Goal: Book appointment/travel/reservation

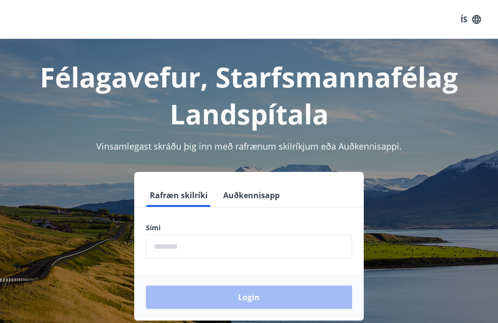
click at [202, 245] on input "phone" at bounding box center [249, 247] width 206 height 24
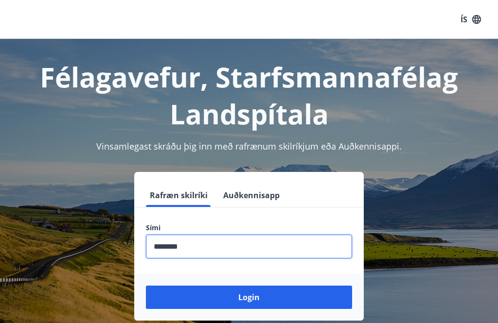
type input "********"
click at [285, 304] on button "Login" at bounding box center [249, 297] width 206 height 23
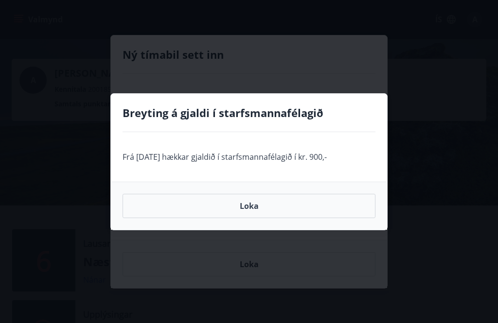
click at [270, 205] on button "Loka" at bounding box center [249, 206] width 253 height 24
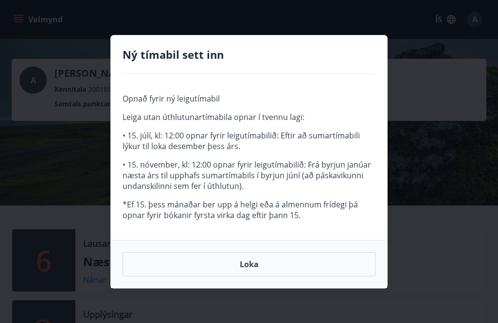
click at [270, 265] on button "Loka" at bounding box center [249, 264] width 253 height 24
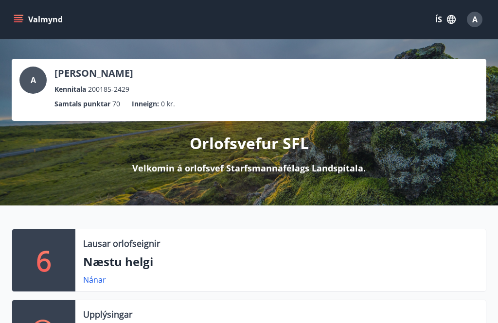
click at [22, 18] on icon "menu" at bounding box center [18, 17] width 9 height 1
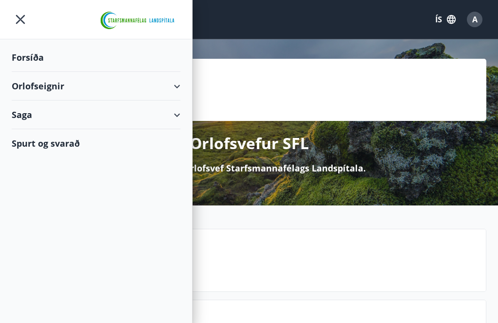
click at [176, 88] on div "Orlofseignir" at bounding box center [96, 86] width 169 height 29
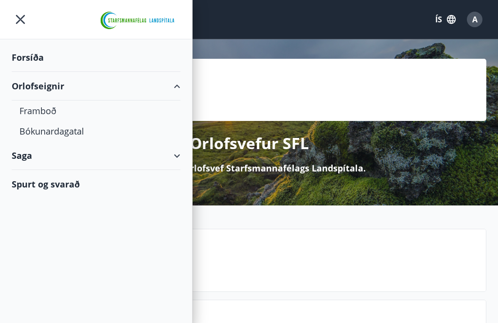
click at [75, 137] on div "Bókunardagatal" at bounding box center [95, 131] width 153 height 20
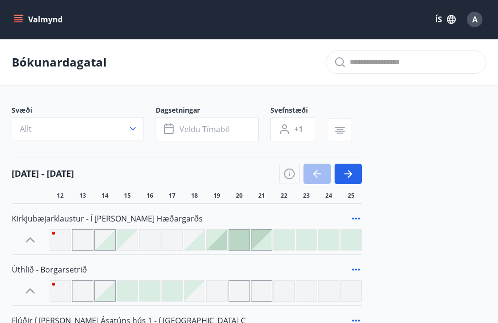
click at [230, 130] on button "Veldu tímabil" at bounding box center [207, 129] width 103 height 24
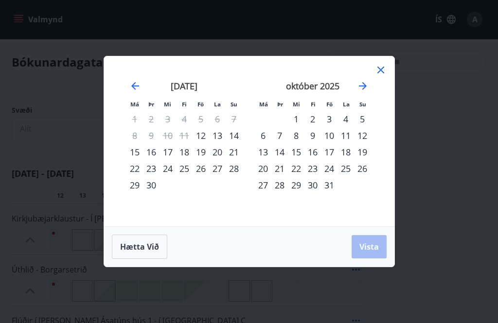
click at [359, 89] on icon "Move forward to switch to the next month." at bounding box center [363, 86] width 12 height 12
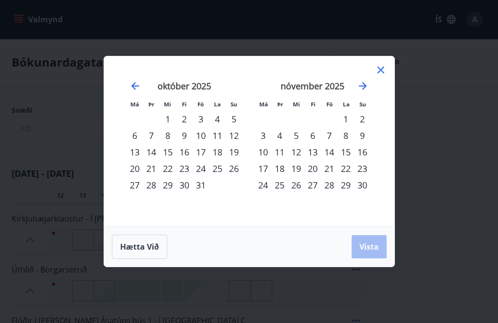
click at [315, 167] on div "20" at bounding box center [312, 169] width 17 height 17
click at [366, 168] on div "23" at bounding box center [362, 169] width 17 height 17
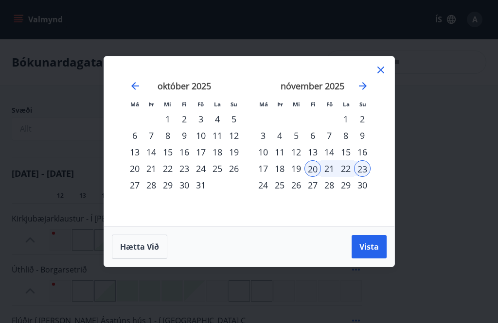
click at [373, 247] on span "Vista" at bounding box center [368, 247] width 19 height 11
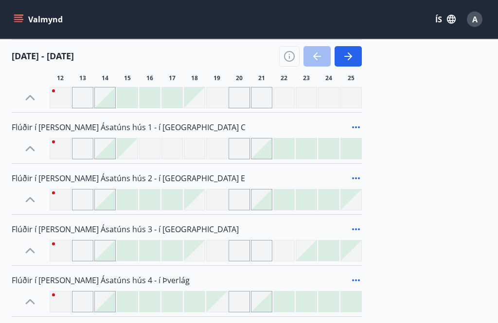
scroll to position [195, 0]
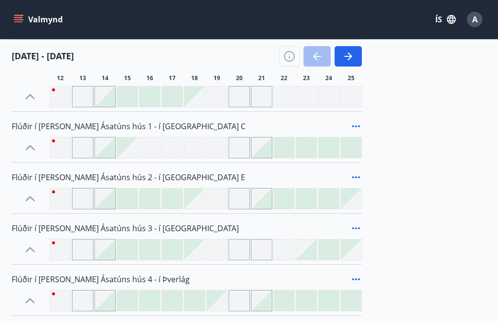
click at [86, 230] on span "Flúðir í [PERSON_NAME] Ásatúns hús 3 - í [GEOGRAPHIC_DATA]" at bounding box center [125, 228] width 227 height 11
click at [354, 231] on icon at bounding box center [356, 229] width 12 height 12
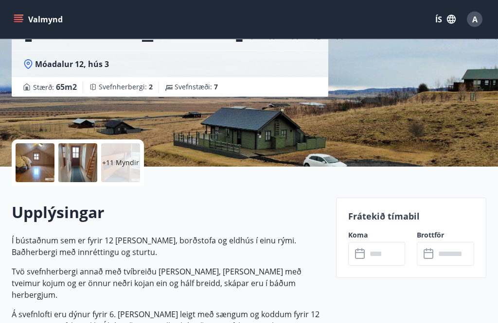
scroll to position [128, 0]
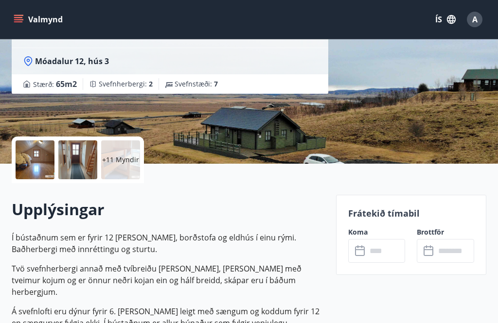
click at [387, 255] on input "text" at bounding box center [386, 251] width 39 height 24
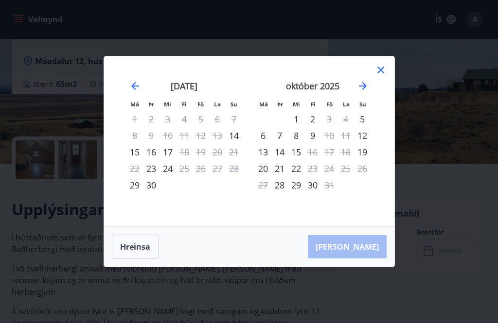
click at [364, 92] on icon "Move forward to switch to the next month." at bounding box center [363, 86] width 12 height 12
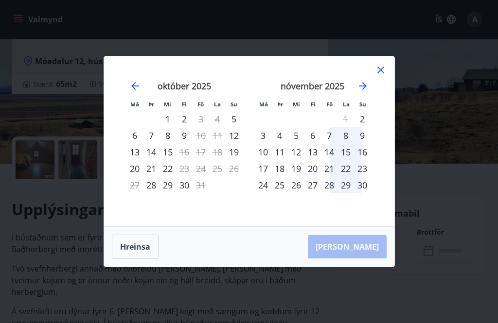
click at [315, 177] on div "20" at bounding box center [312, 169] width 17 height 17
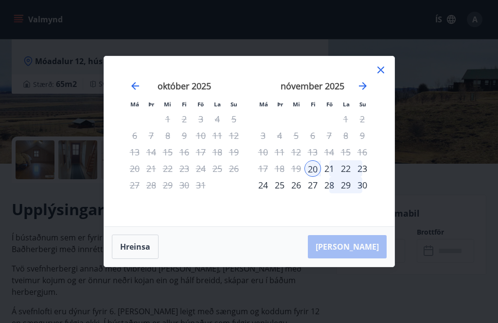
click at [365, 177] on div "23" at bounding box center [362, 169] width 17 height 17
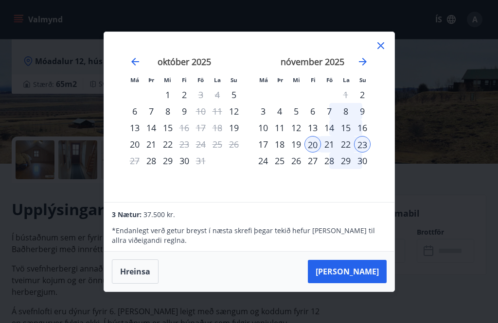
click at [369, 284] on button "[PERSON_NAME]" at bounding box center [347, 271] width 79 height 23
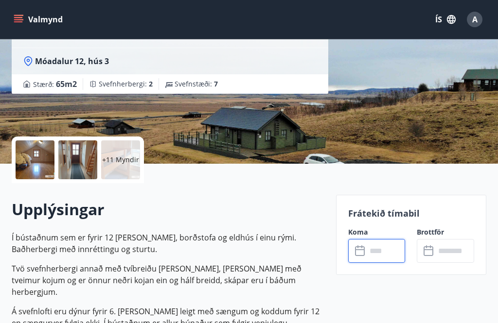
type input "******"
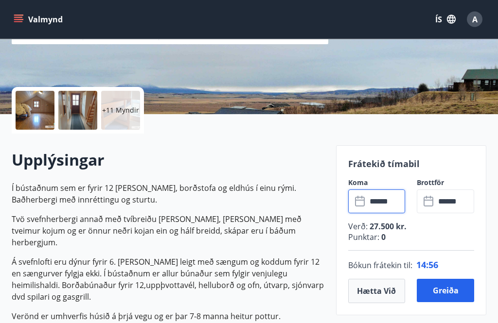
scroll to position [178, 0]
click at [23, 23] on button "Valmynd" at bounding box center [39, 20] width 55 height 18
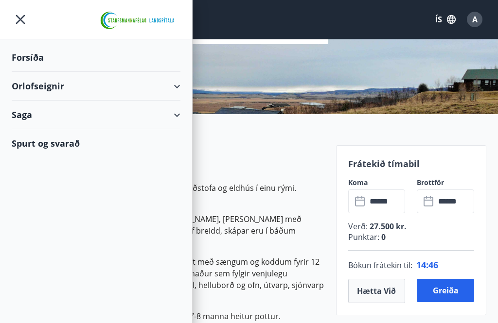
click at [181, 82] on icon at bounding box center [177, 87] width 12 height 12
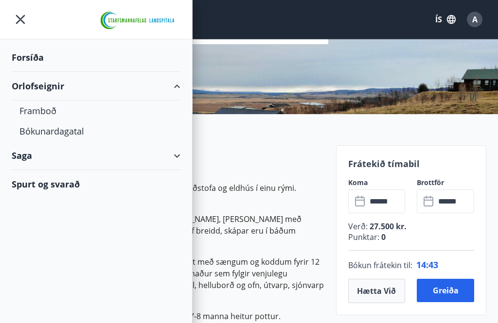
click at [54, 113] on div "Framboð" at bounding box center [95, 111] width 153 height 20
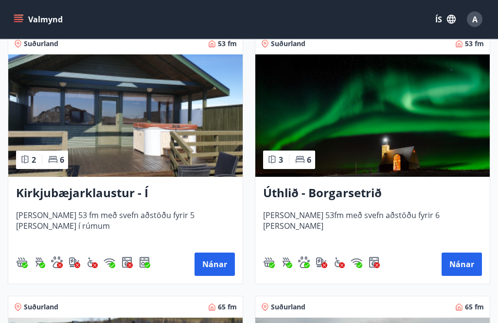
scroll to position [188, 0]
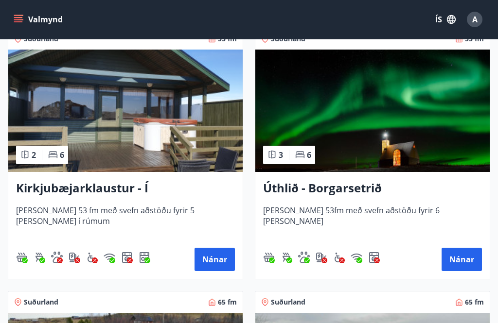
click at [363, 191] on h3 "Úthlið - Borgarsetrið" at bounding box center [372, 189] width 219 height 18
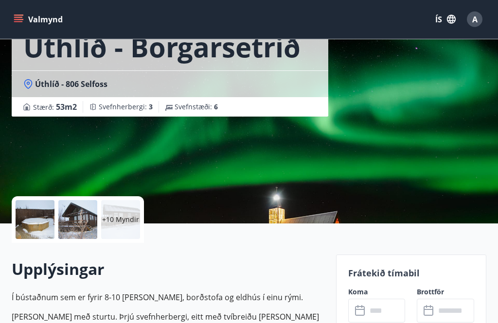
scroll to position [70, 0]
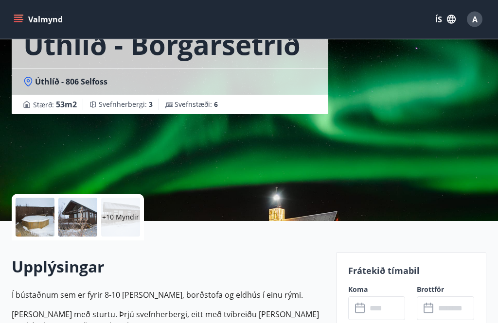
click at [118, 222] on p "+10 Myndir" at bounding box center [120, 218] width 37 height 10
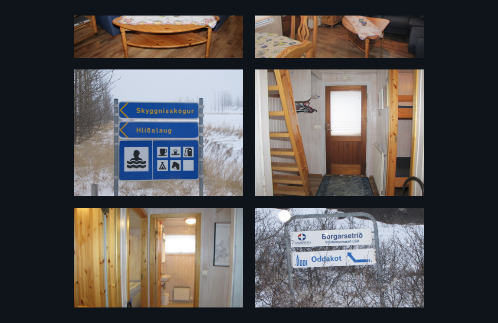
scroll to position [816, 0]
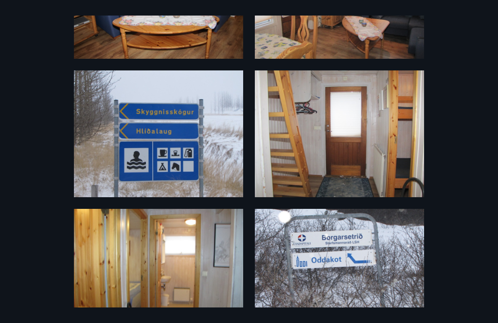
click at [321, 151] on img at bounding box center [339, 134] width 169 height 127
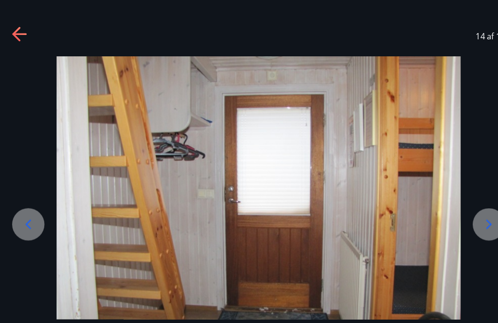
scroll to position [0, 0]
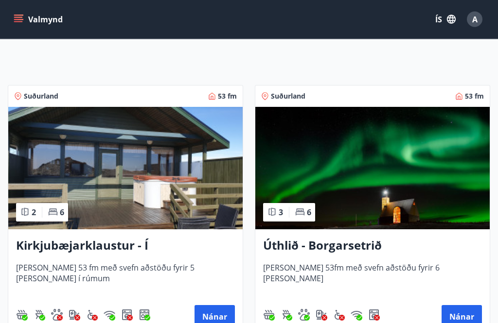
scroll to position [131, 0]
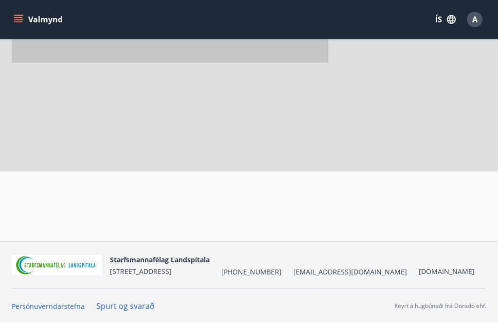
scroll to position [89, 0]
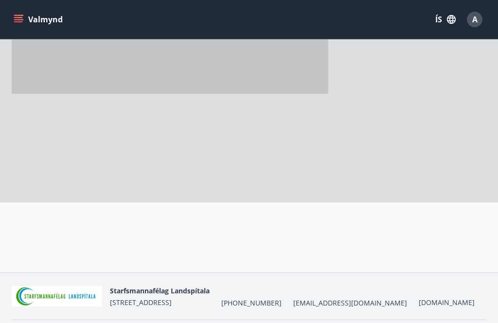
click at [476, 323] on html "Valmynd ÍS A Forsíða Orlofseignir Saga Spurt og svarað Starfsmannafélag Landspí…" at bounding box center [249, 132] width 498 height 442
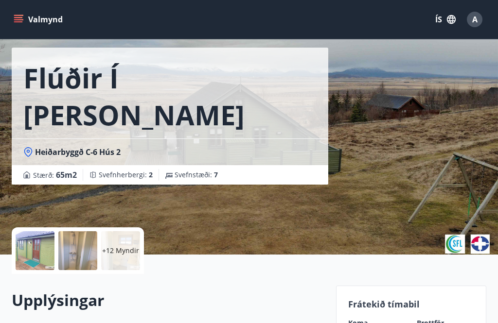
scroll to position [0, 0]
